Goal: Task Accomplishment & Management: Manage account settings

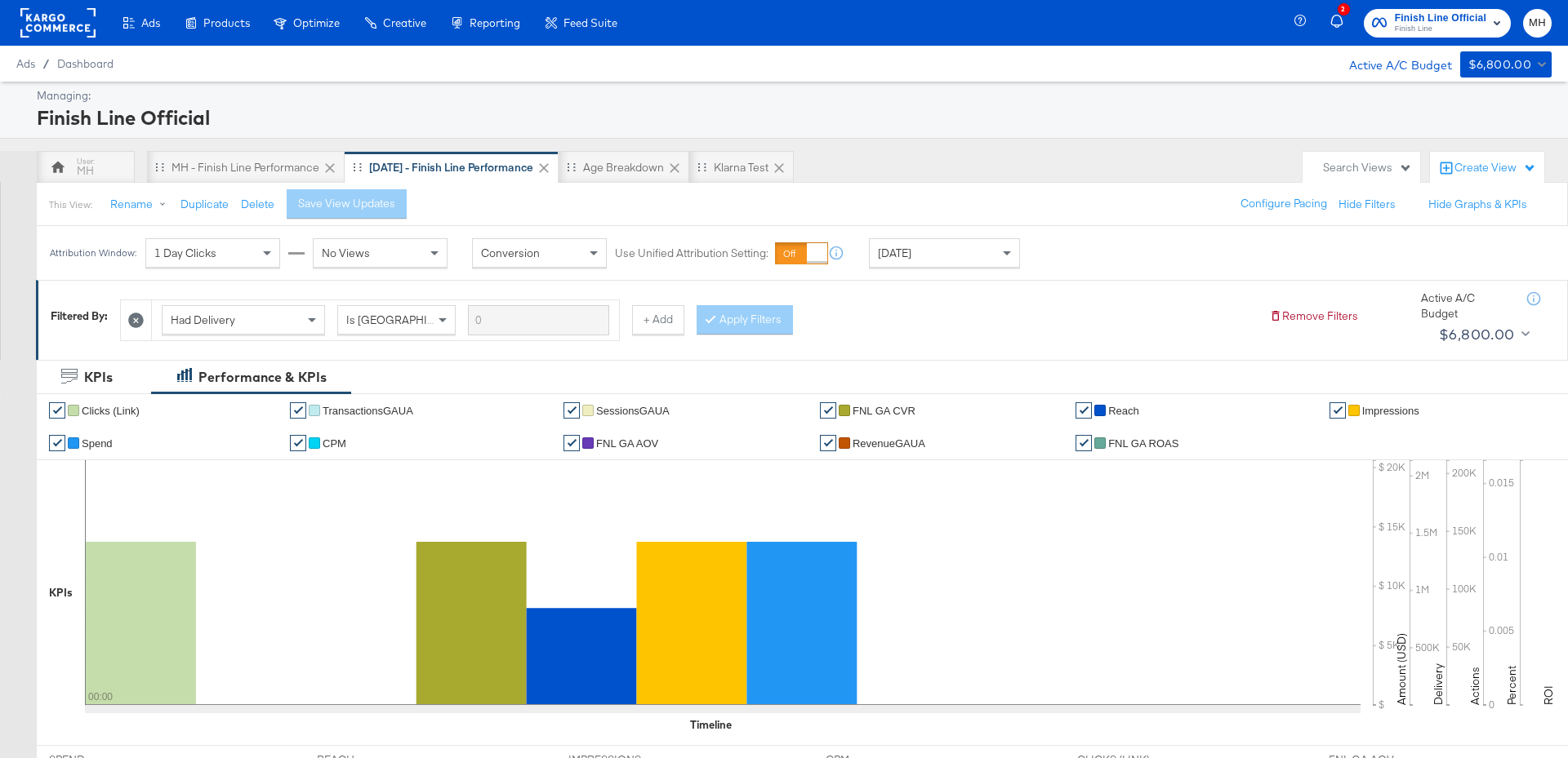
click at [925, 263] on div "[DATE]" at bounding box center [944, 253] width 149 height 27
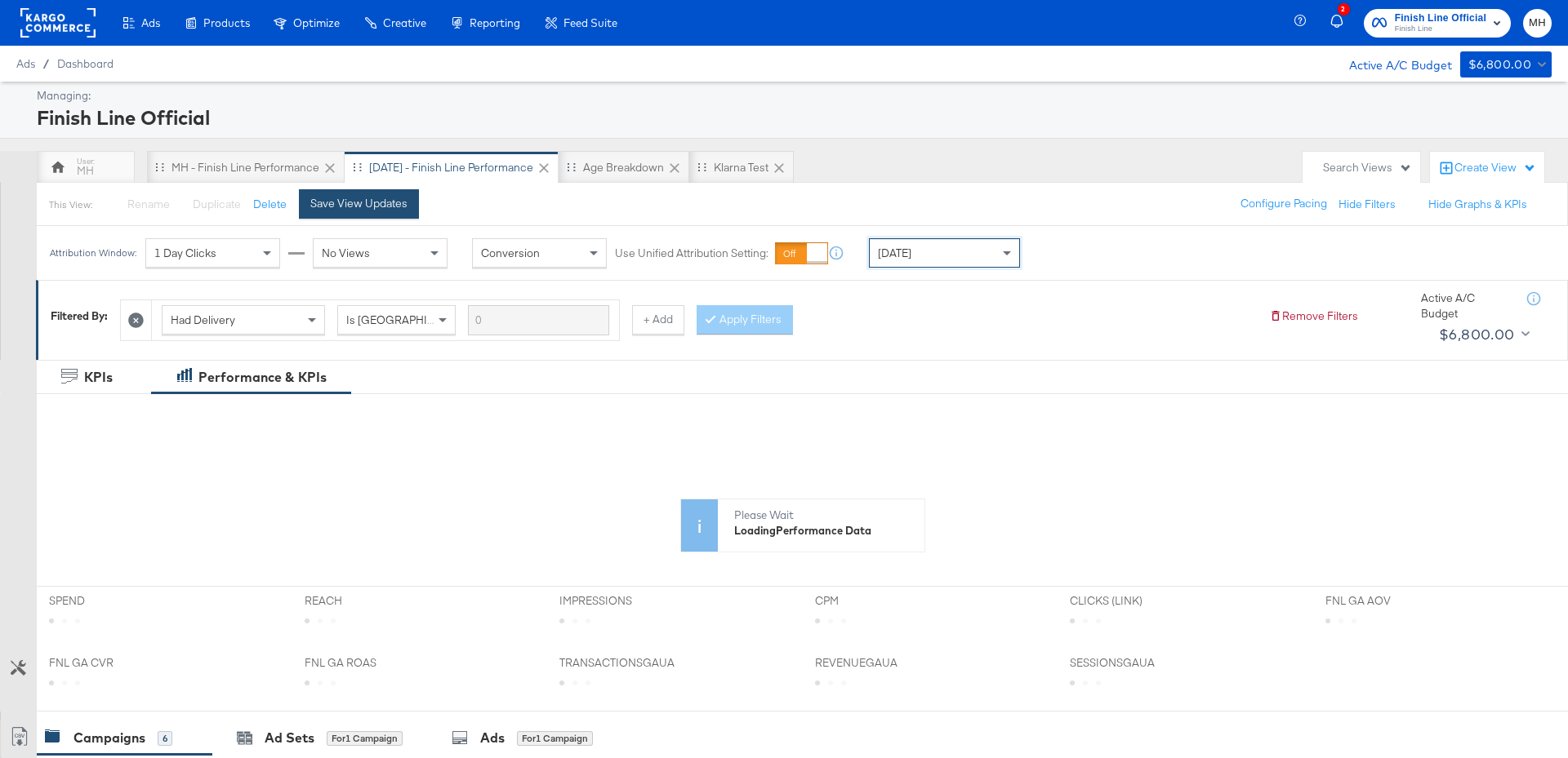
click at [384, 216] on button "Save View Updates" at bounding box center [359, 203] width 120 height 29
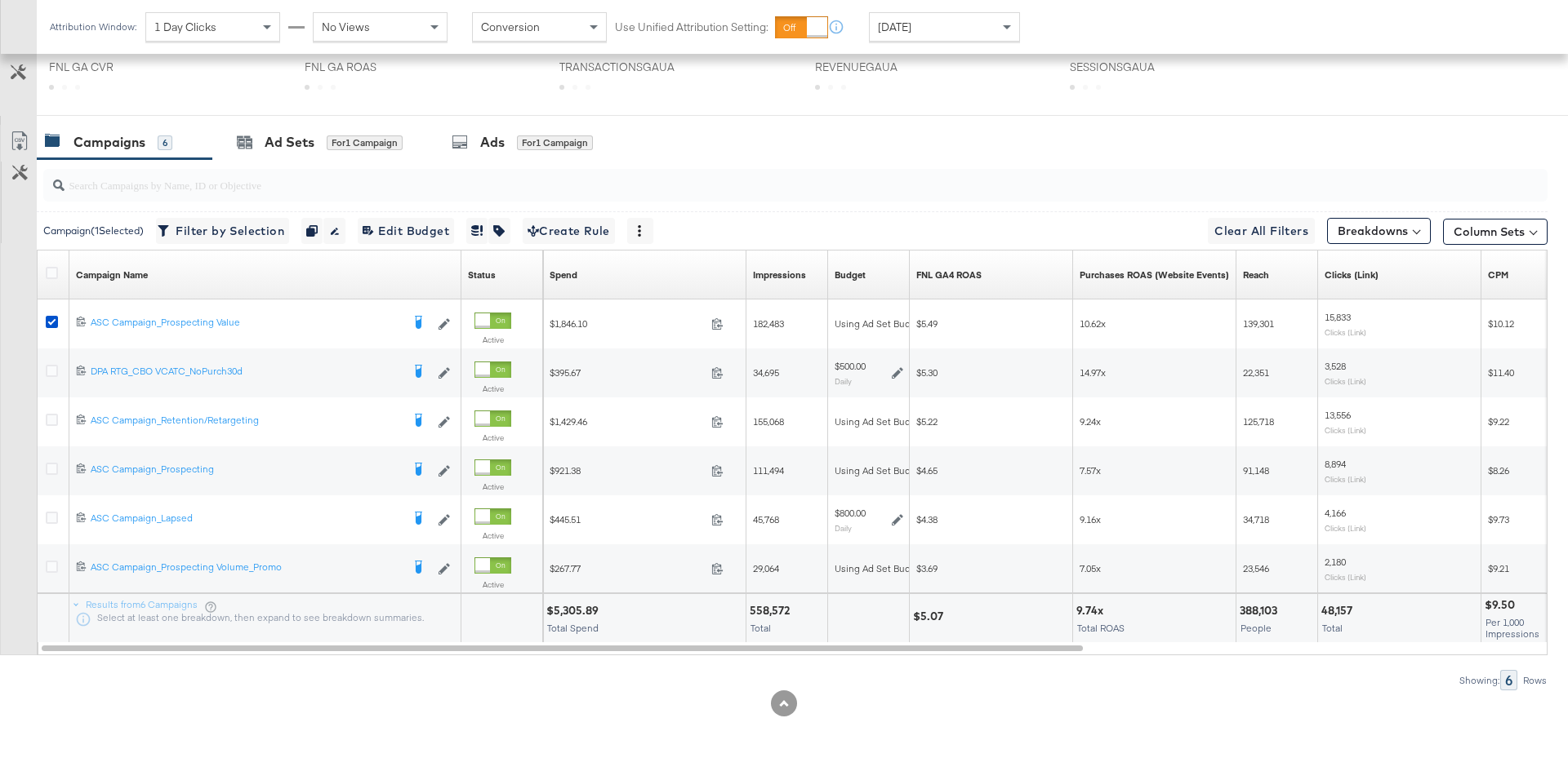
scroll to position [754, 0]
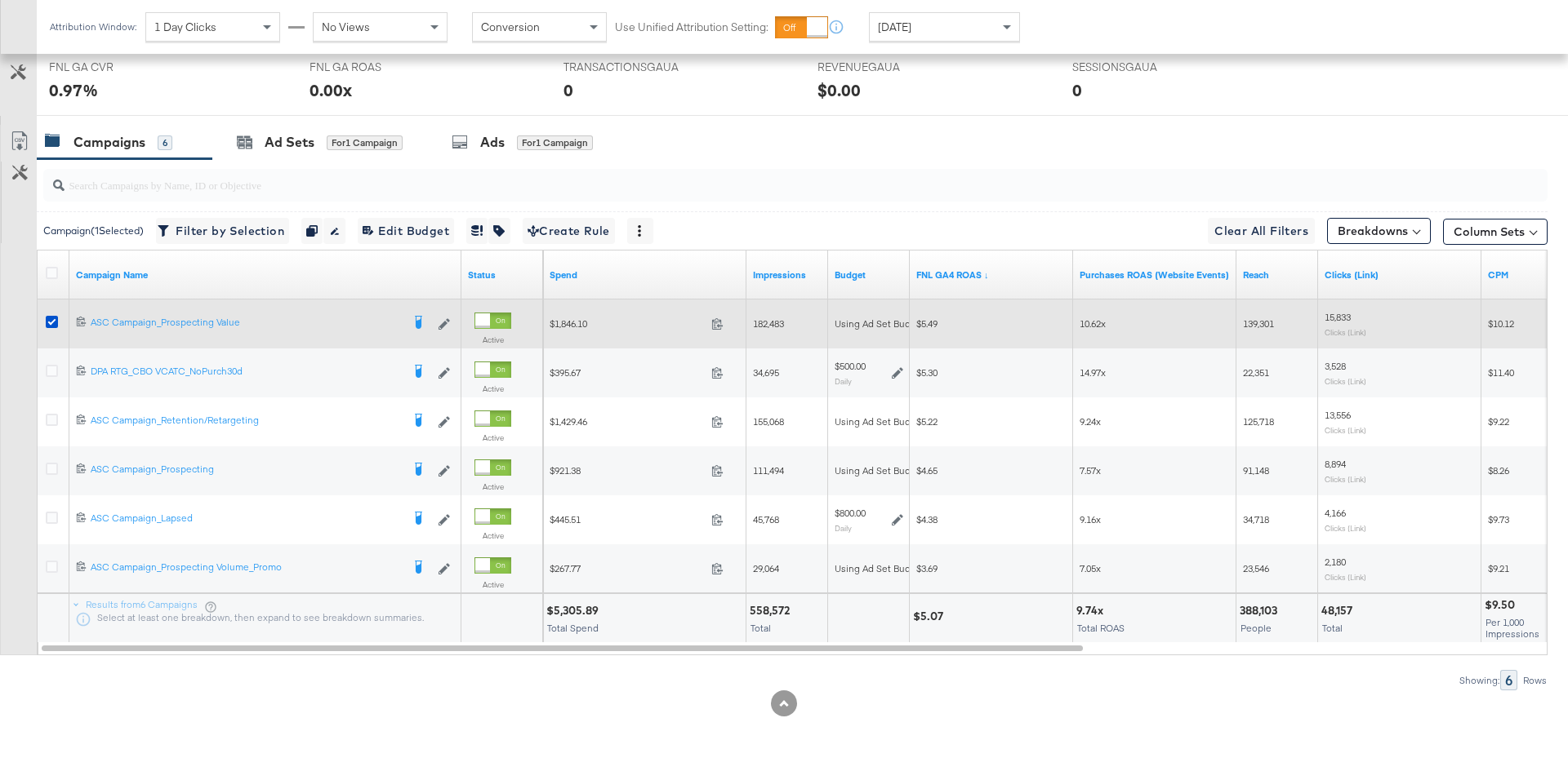
click at [46, 327] on div at bounding box center [54, 323] width 17 height 16
click at [48, 321] on icon at bounding box center [52, 322] width 12 height 12
click at [0, 0] on input "checkbox" at bounding box center [0, 0] width 0 height 0
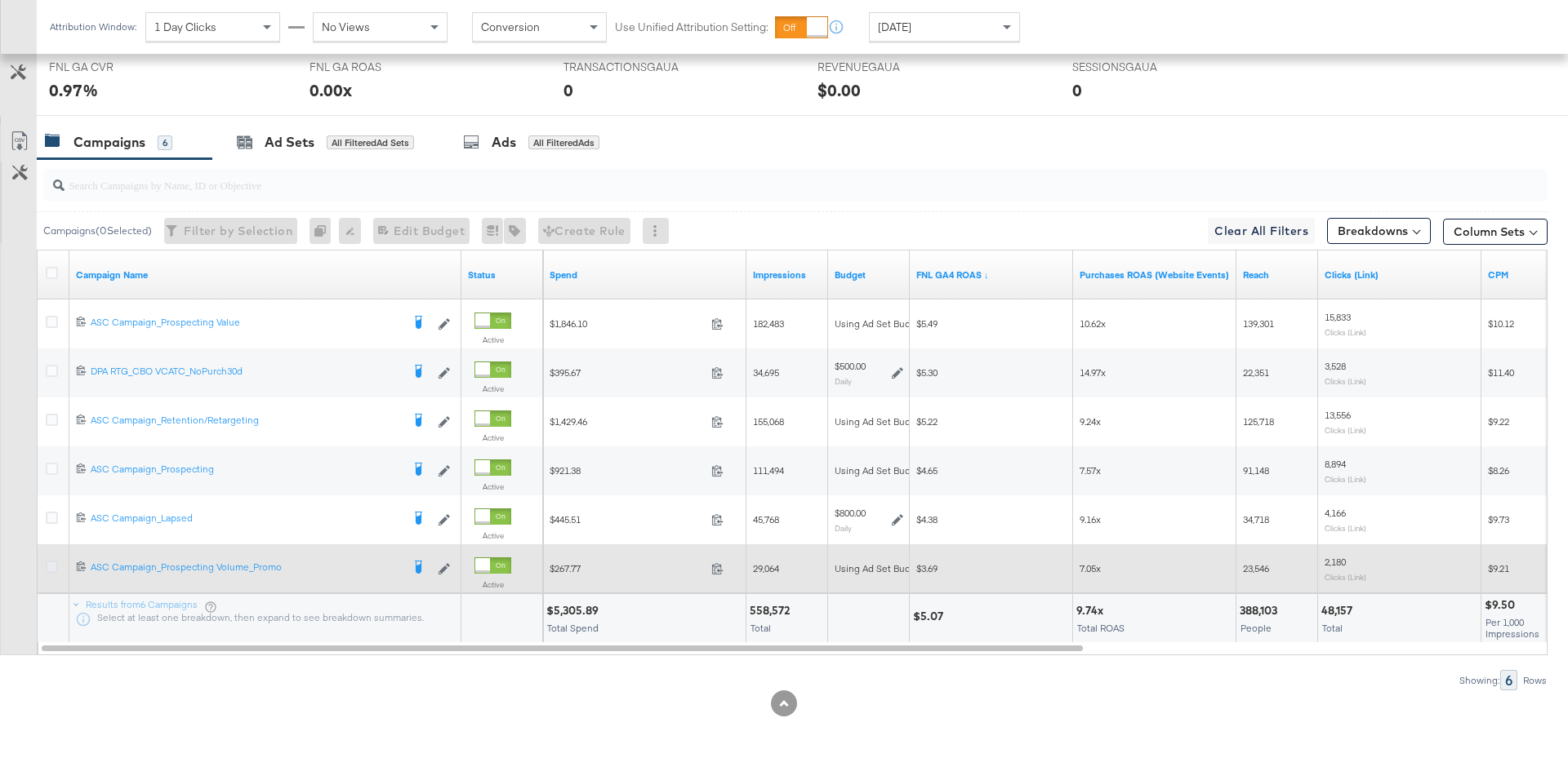
click at [54, 564] on icon at bounding box center [52, 567] width 12 height 12
click at [0, 0] on input "checkbox" at bounding box center [0, 0] width 0 height 0
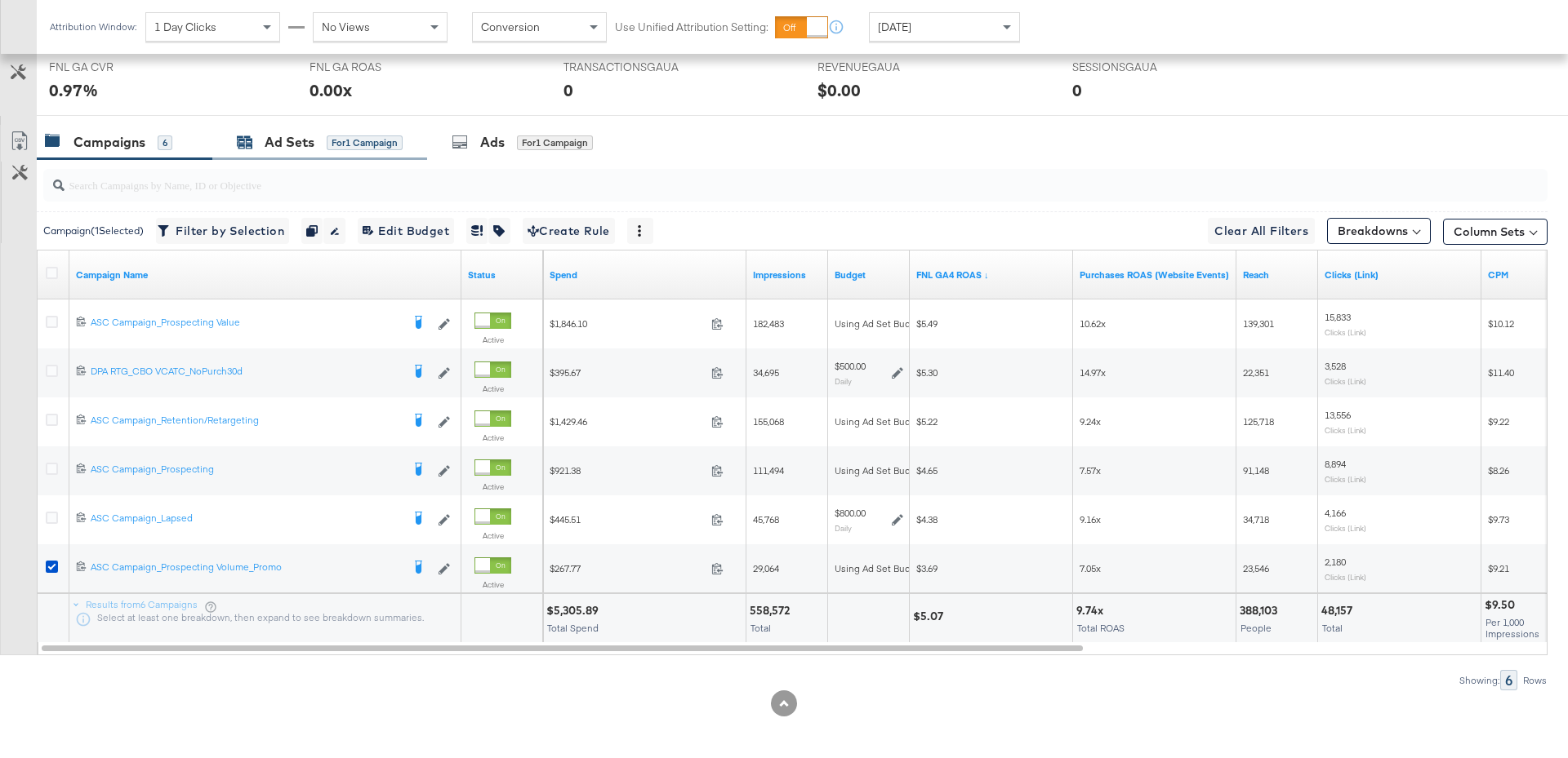
click at [350, 140] on div "for 1 Campaign" at bounding box center [365, 142] width 76 height 15
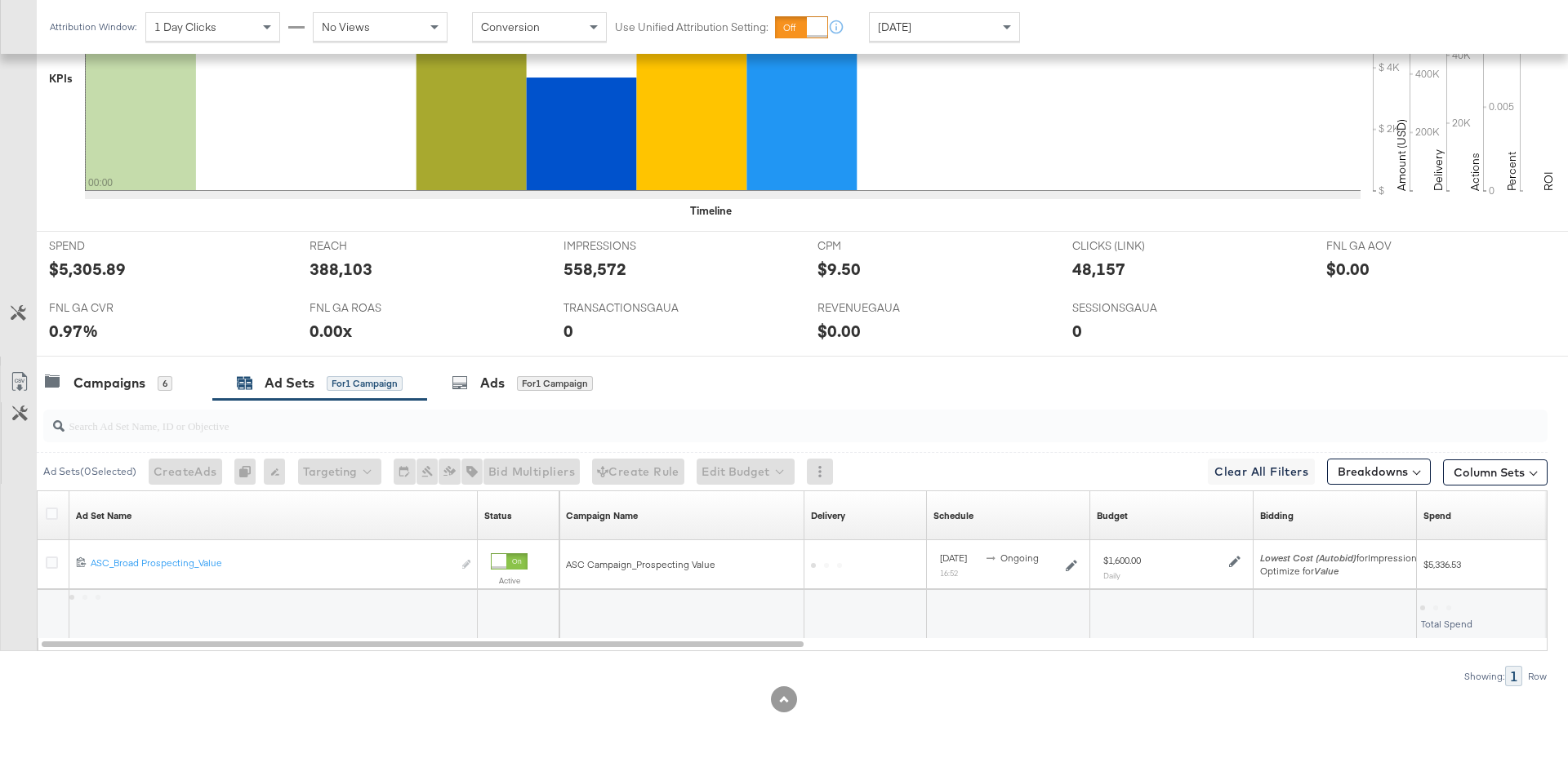
scroll to position [510, 0]
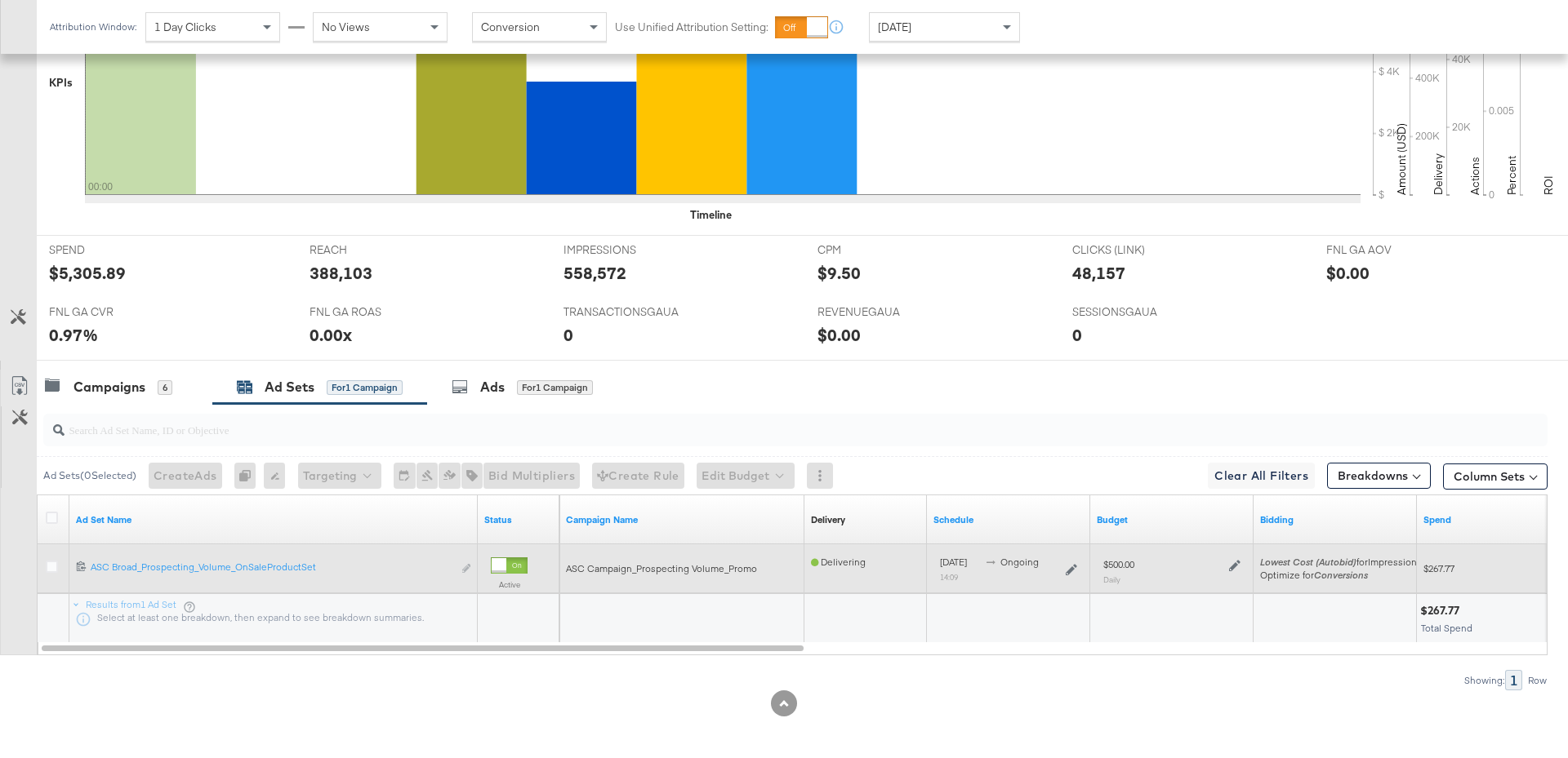
click at [1237, 564] on icon at bounding box center [1234, 565] width 11 height 11
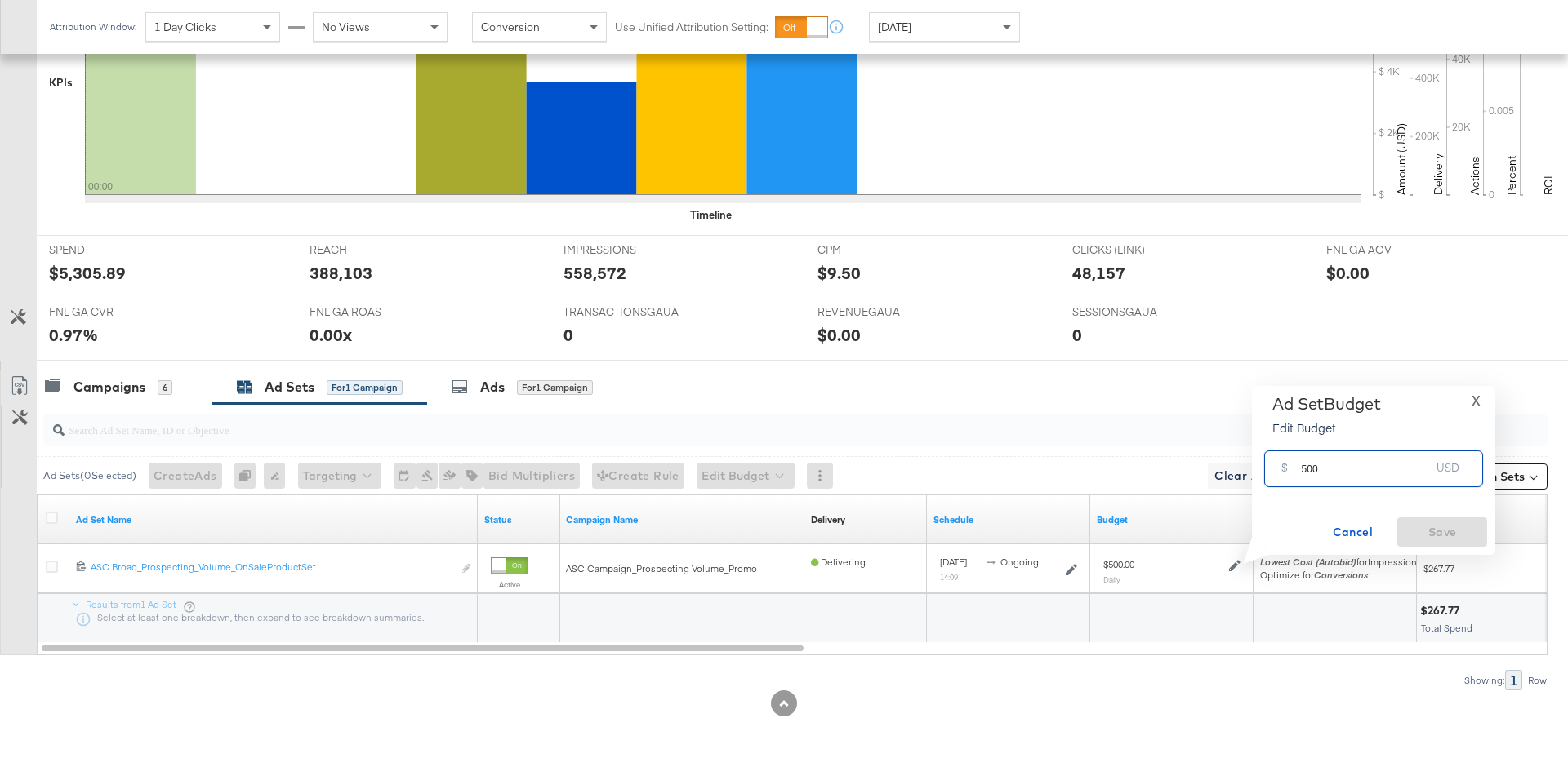
drag, startPoint x: 1317, startPoint y: 474, endPoint x: 1296, endPoint y: 474, distance: 21.0
click at [1296, 474] on div "$ 500 USD" at bounding box center [1374, 469] width 219 height 37
type input "300"
click at [1435, 534] on span "Save" at bounding box center [1442, 532] width 77 height 20
click at [152, 378] on div "Campaigns 6" at bounding box center [109, 387] width 127 height 19
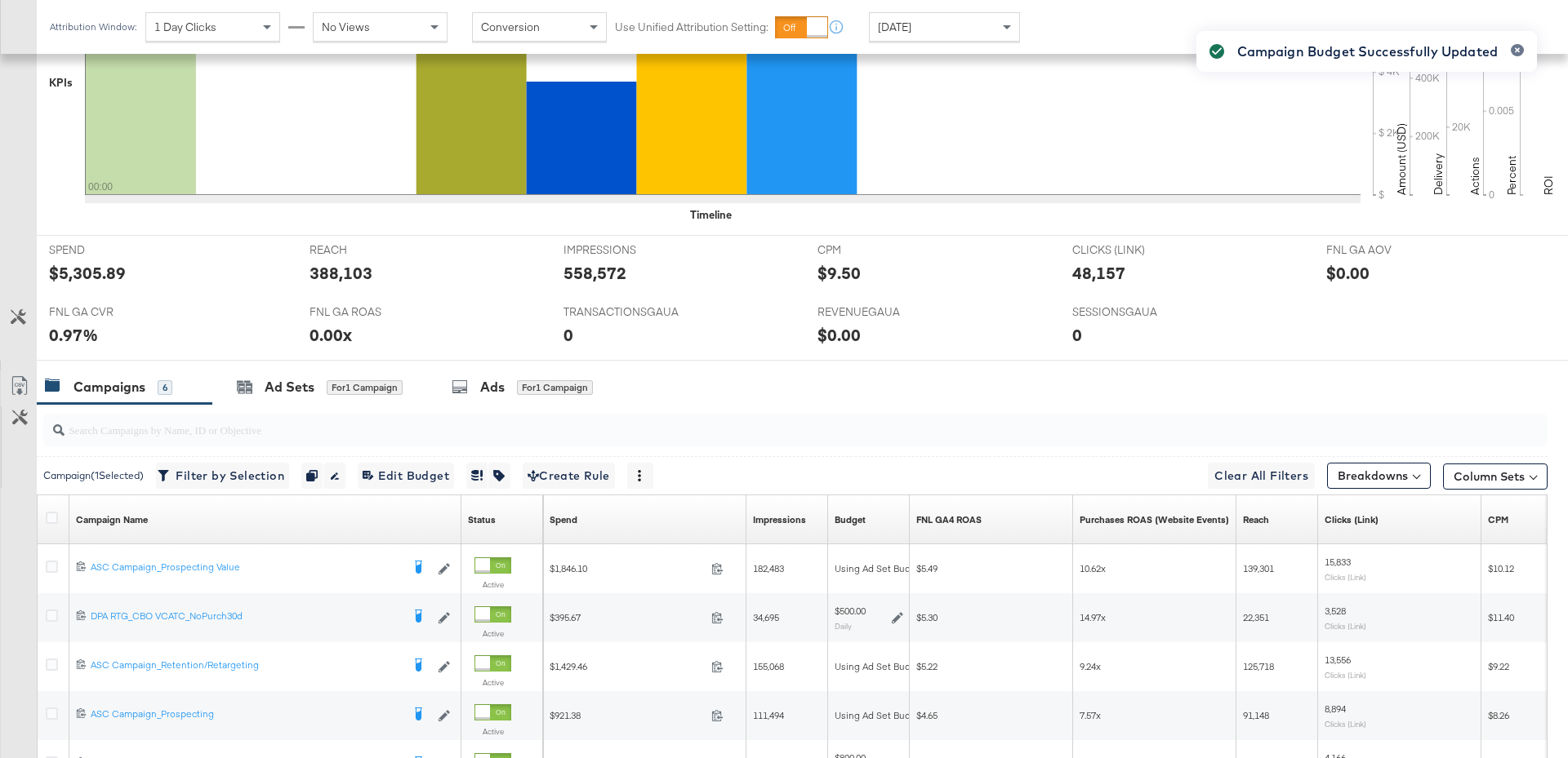
scroll to position [754, 0]
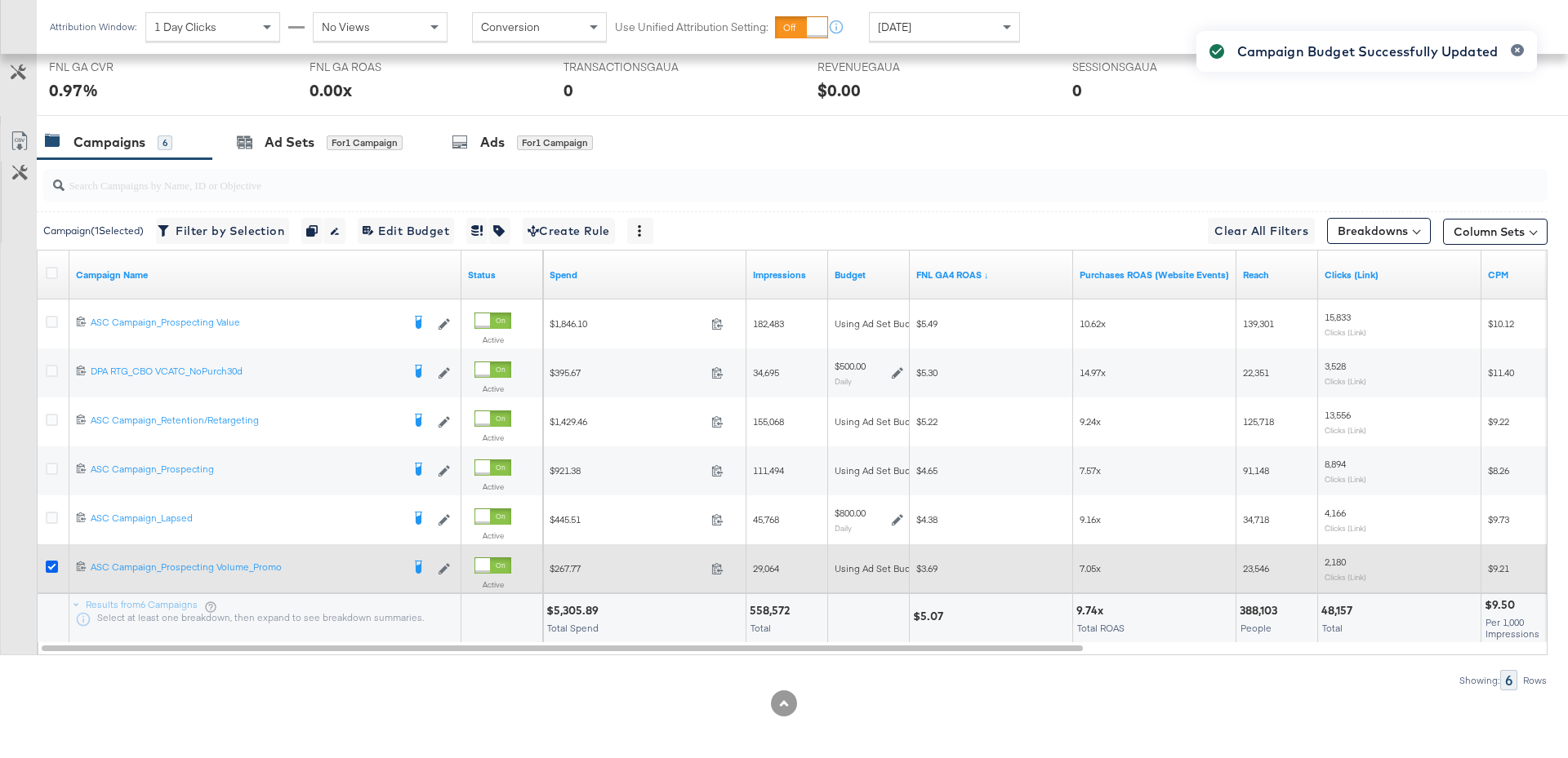
click at [53, 562] on icon at bounding box center [52, 567] width 12 height 12
click at [0, 0] on input "checkbox" at bounding box center [0, 0] width 0 height 0
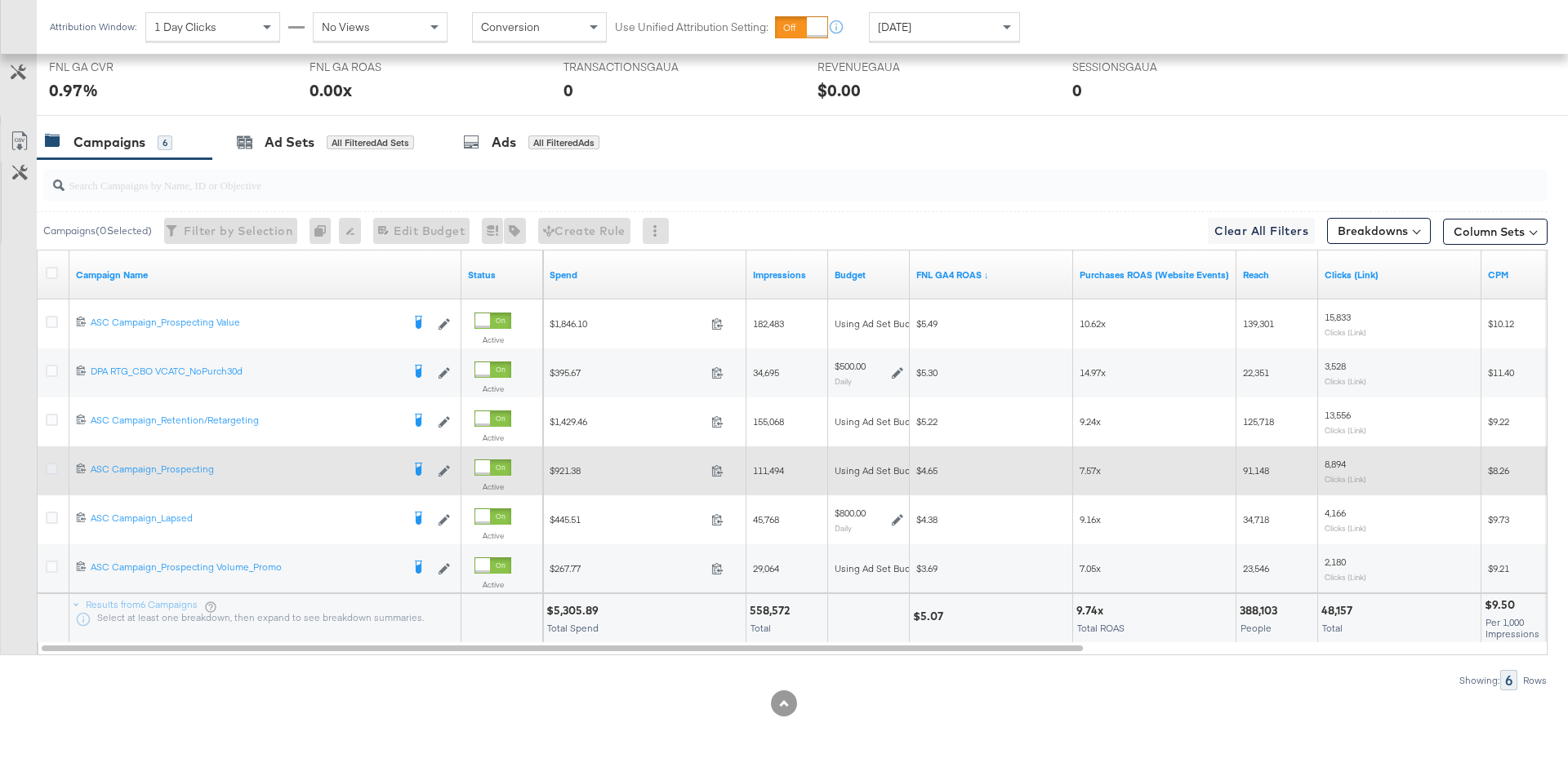
click at [46, 466] on icon at bounding box center [52, 469] width 12 height 12
click at [0, 0] on input "checkbox" at bounding box center [0, 0] width 0 height 0
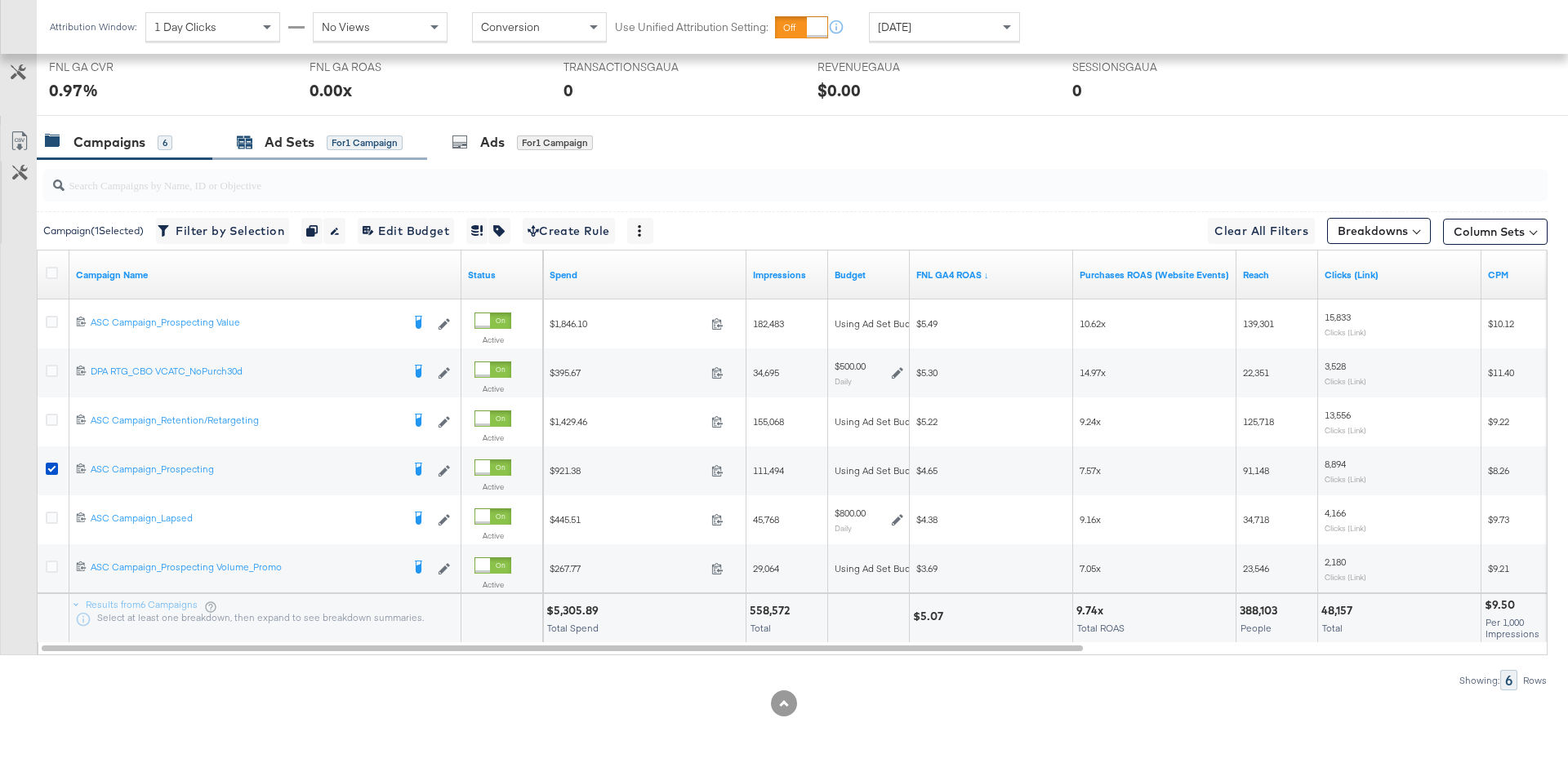
click at [385, 145] on div "for 1 Campaign" at bounding box center [365, 142] width 76 height 15
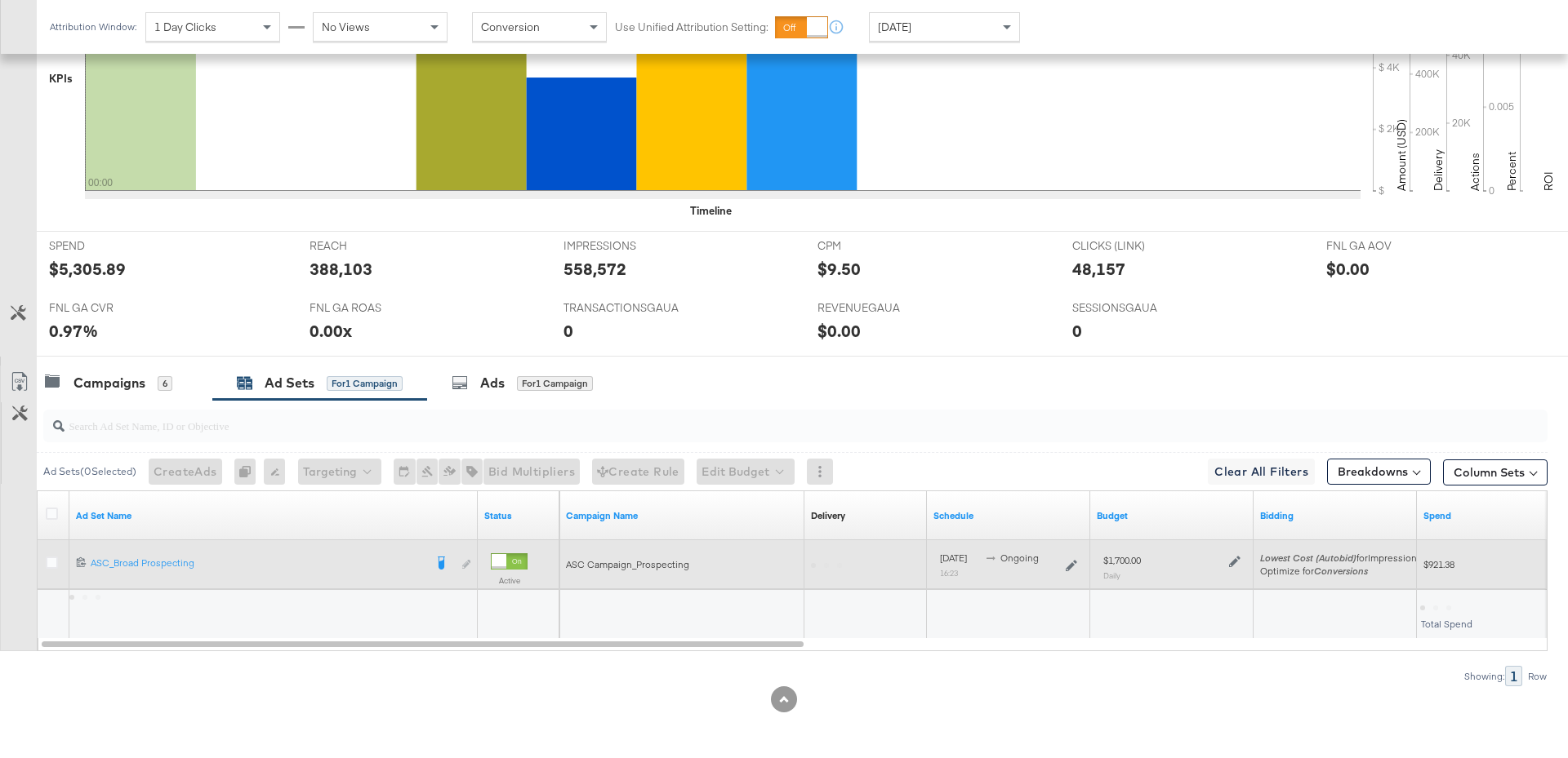
scroll to position [510, 0]
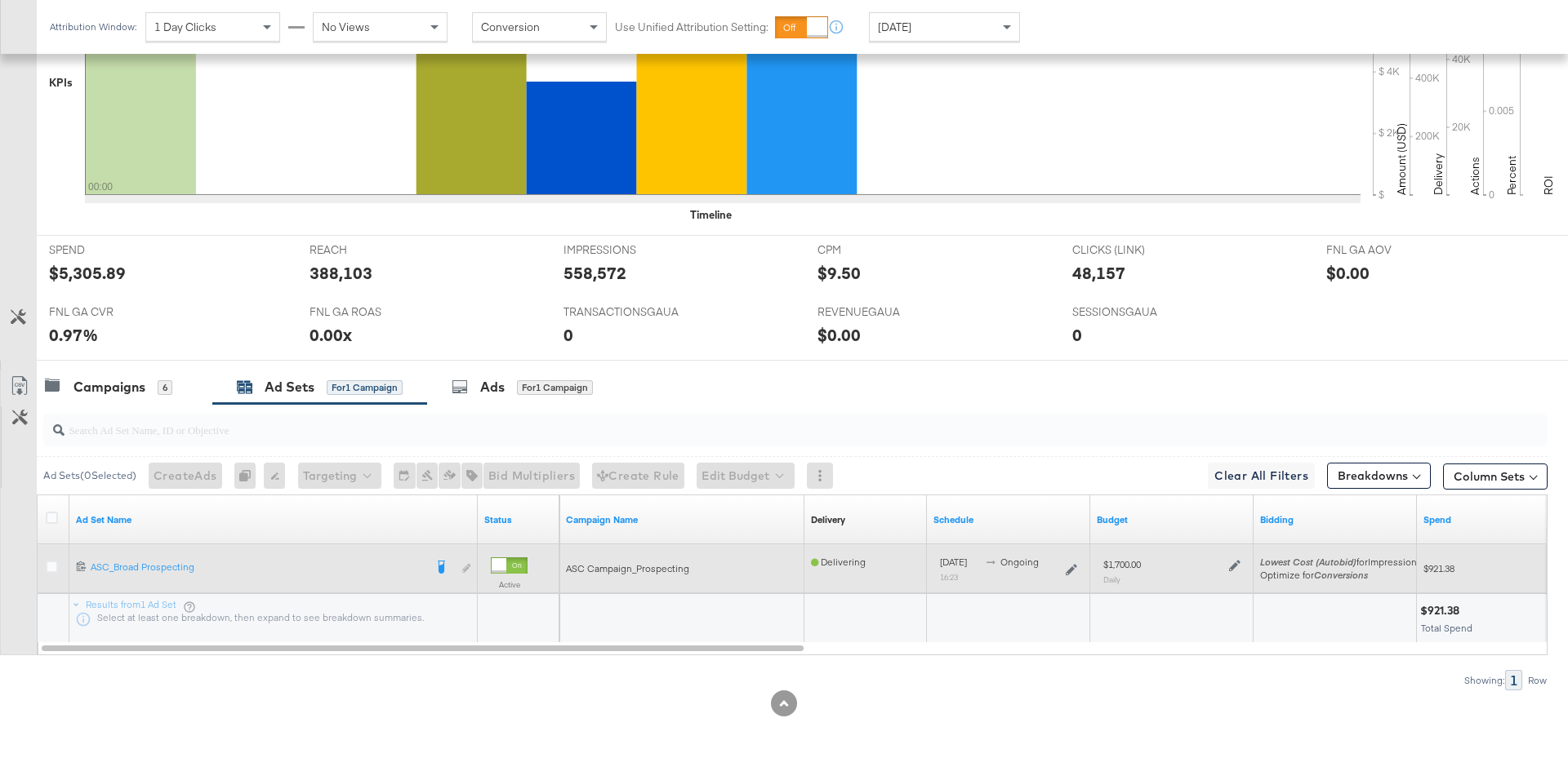
click at [1235, 562] on icon at bounding box center [1234, 565] width 11 height 11
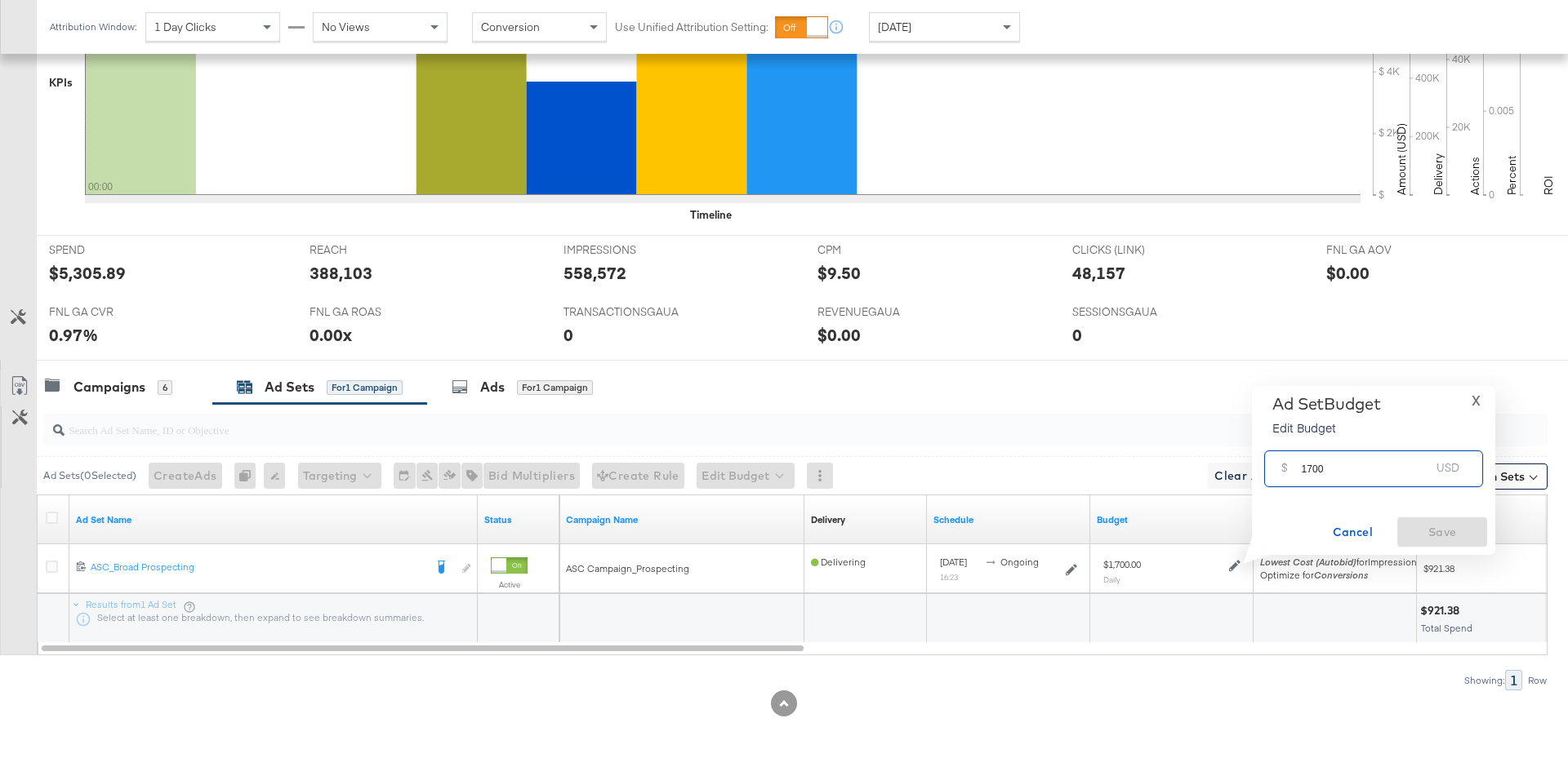
drag, startPoint x: 1336, startPoint y: 473, endPoint x: 1294, endPoint y: 473, distance: 42.0
click at [1294, 473] on div "$ 1700 USD" at bounding box center [1374, 469] width 219 height 37
type input "1200"
click at [1423, 522] on span "Save" at bounding box center [1442, 532] width 77 height 20
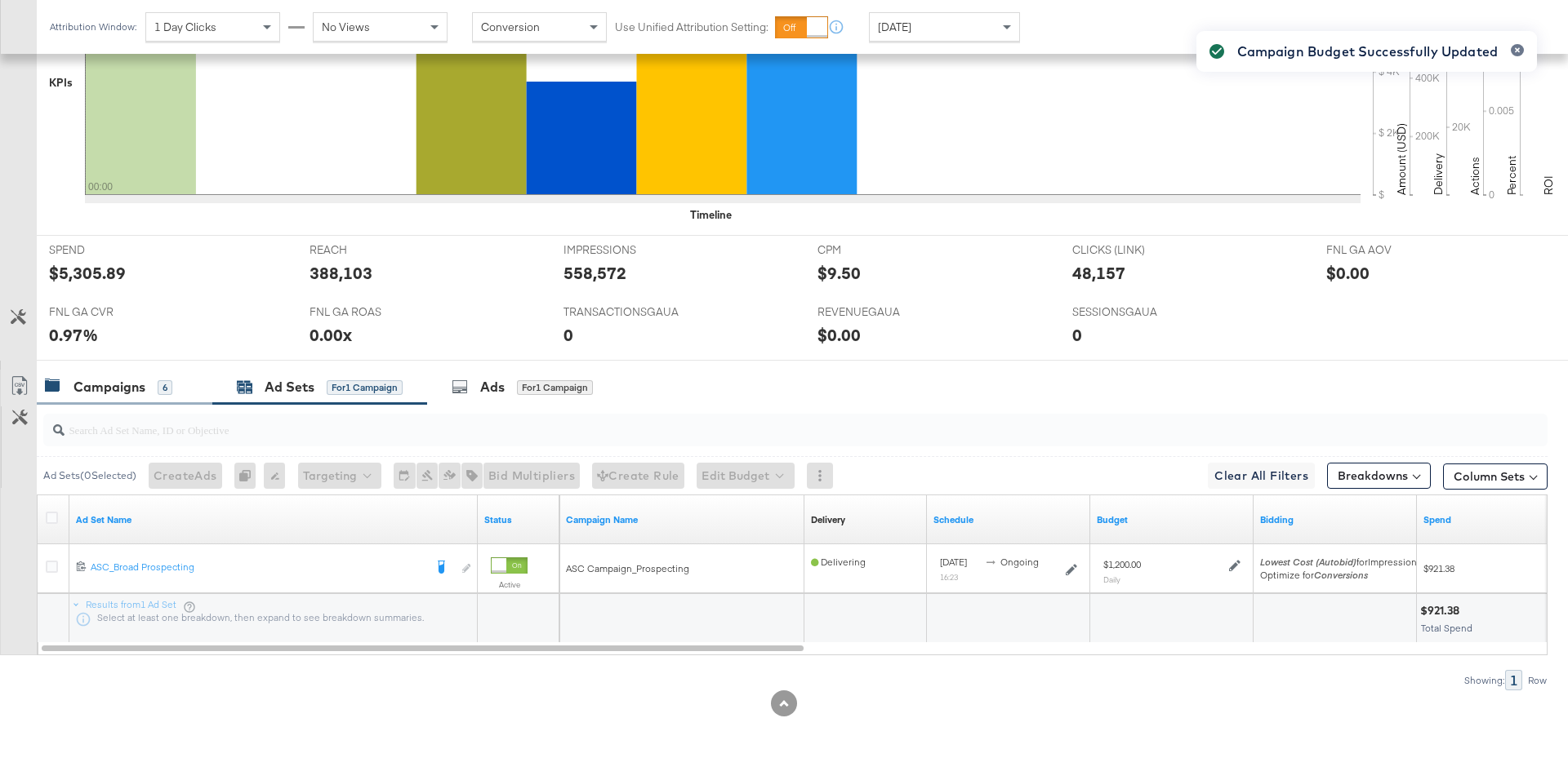
click at [133, 378] on div "Campaigns" at bounding box center [109, 387] width 72 height 19
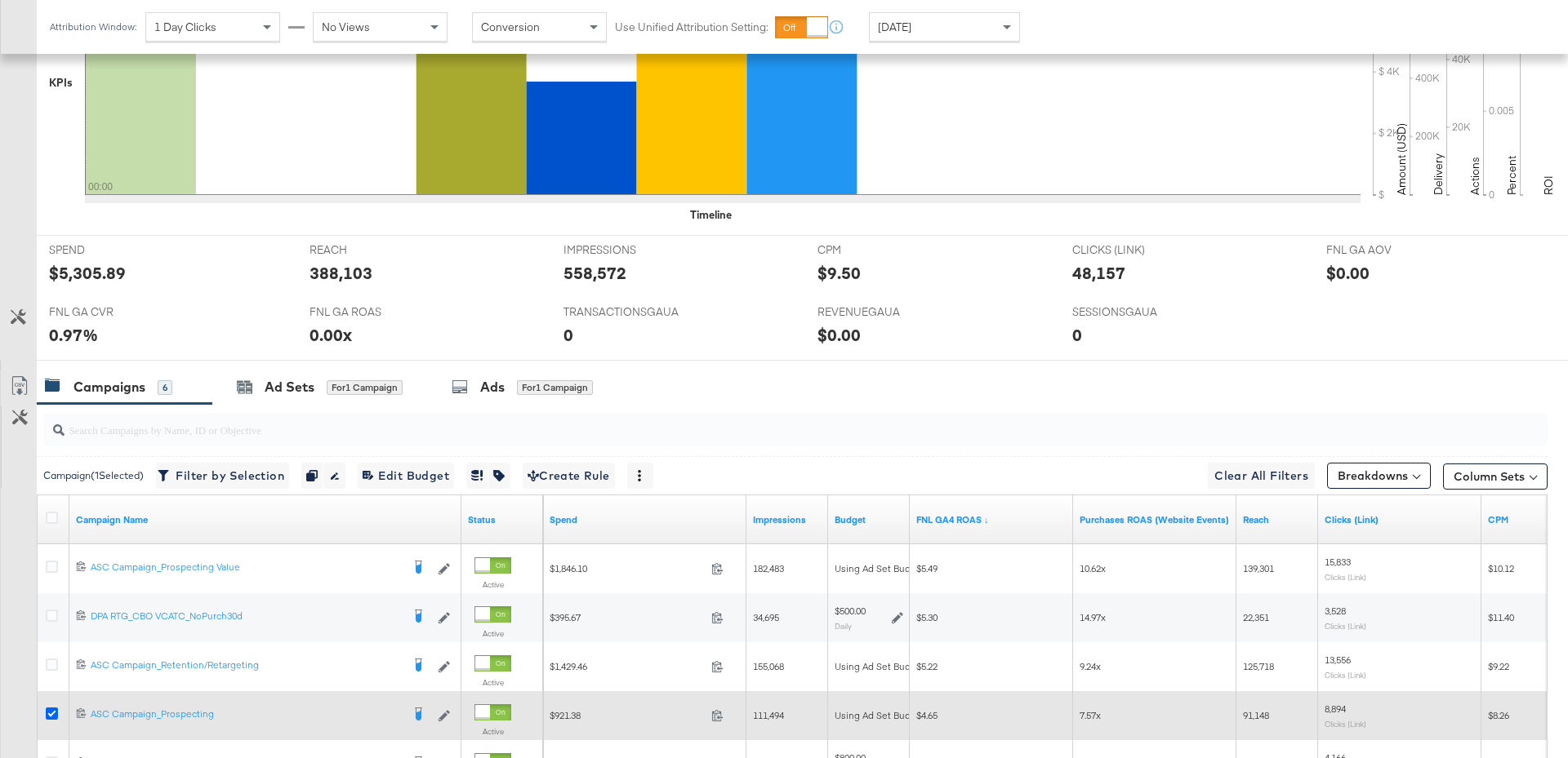
click at [51, 708] on icon at bounding box center [52, 714] width 12 height 12
click at [0, 0] on input "checkbox" at bounding box center [0, 0] width 0 height 0
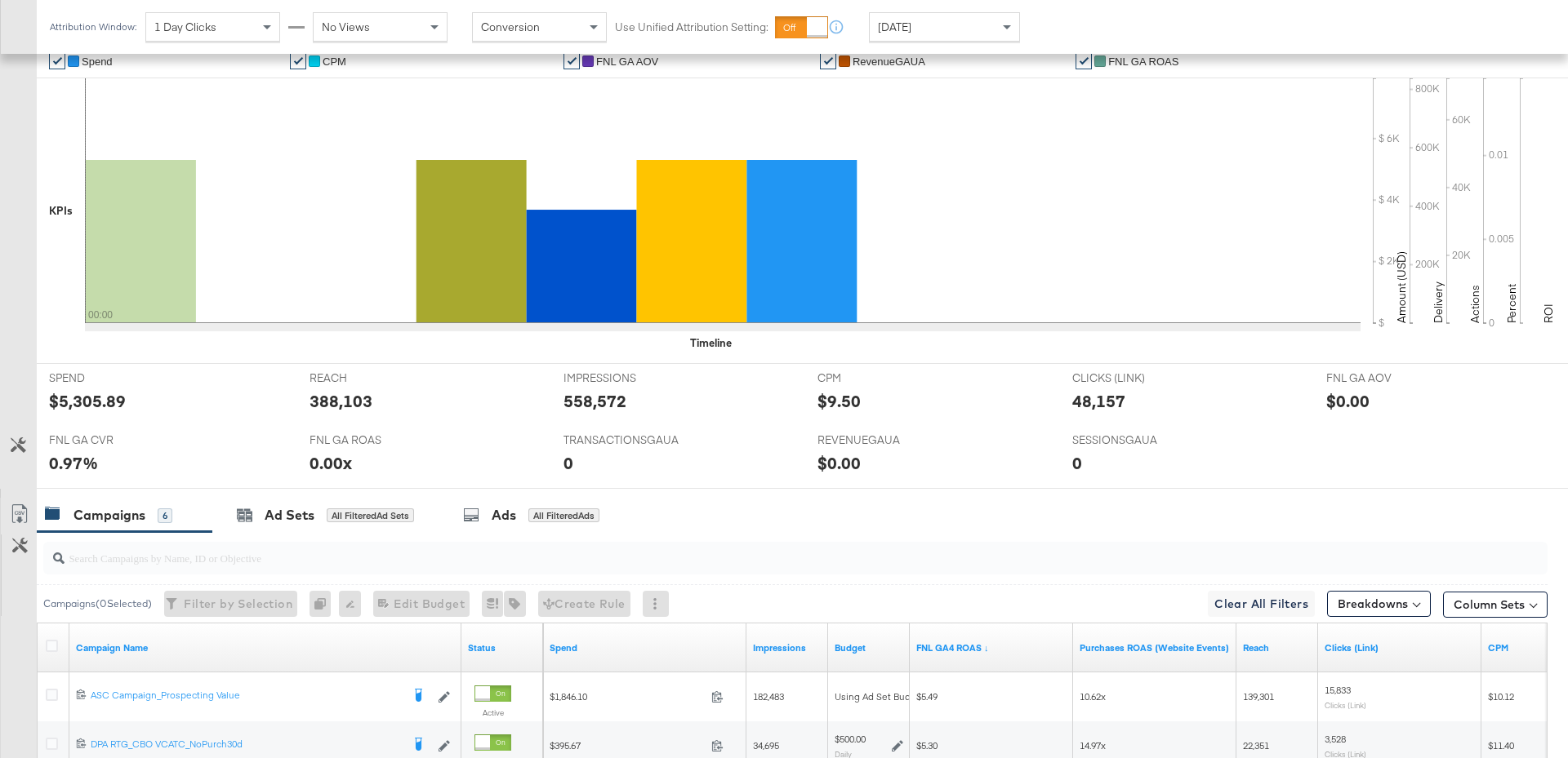
scroll to position [0, 0]
